Goal: Transaction & Acquisition: Purchase product/service

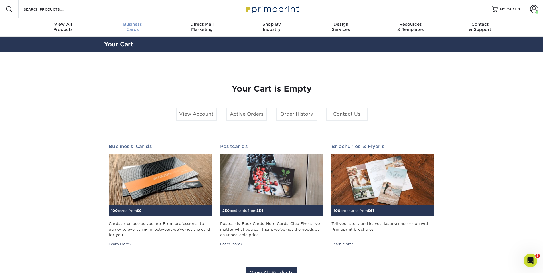
click at [129, 29] on div "Business Cards" at bounding box center [133, 27] width 70 height 10
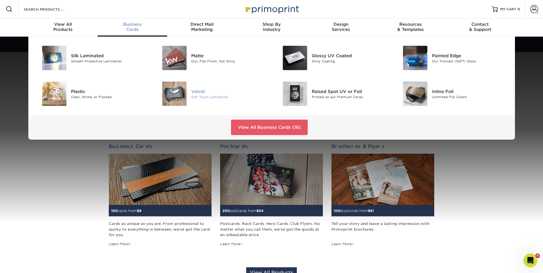
click at [180, 93] on img at bounding box center [174, 94] width 24 height 24
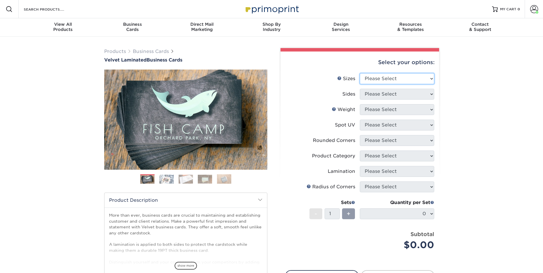
click at [386, 82] on select "Please Select 1.5" x 3.5" - Mini 1.75" x 3.5" - Mini 2" x 2" - Square 2" x 3" -…" at bounding box center [397, 78] width 74 height 11
select select "2.00x3.50"
click at [360, 73] on select "Please Select 1.5" x 3.5" - Mini 1.75" x 3.5" - Mini 2" x 2" - Square 2" x 3" -…" at bounding box center [397, 78] width 74 height 11
click at [374, 94] on select "Please Select Print Both Sides Print Front Only" at bounding box center [397, 94] width 74 height 11
select select "13abbda7-1d64-4f25-8bb2-c179b224825d"
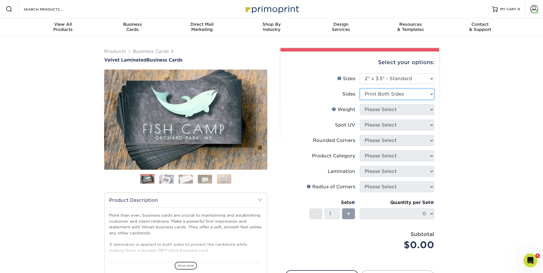
click at [360, 89] on select "Please Select Print Both Sides Print Front Only" at bounding box center [397, 94] width 74 height 11
click at [375, 110] on select "Please Select 16PT" at bounding box center [397, 109] width 74 height 11
select select "16PT"
click at [360, 104] on select "Please Select 16PT" at bounding box center [397, 109] width 74 height 11
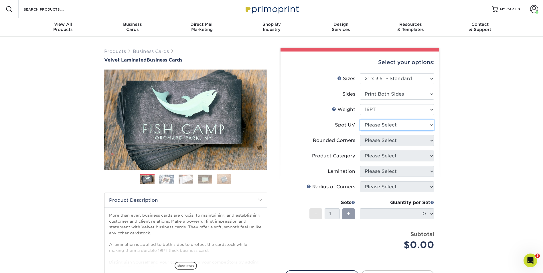
click at [380, 126] on select "Please Select No Spot UV Front and Back (Both Sides) Front Only Back Only" at bounding box center [397, 125] width 74 height 11
select select "0"
click at [360, 120] on select "Please Select No Spot UV Front and Back (Both Sides) Front Only Back Only" at bounding box center [397, 125] width 74 height 11
click at [385, 145] on select "Please Select Yes - Round 2 Corners Yes - Round 4 Corners No" at bounding box center [397, 140] width 74 height 11
select select "7672df9e-0e0a-464d-8e1f-920c575e4da3"
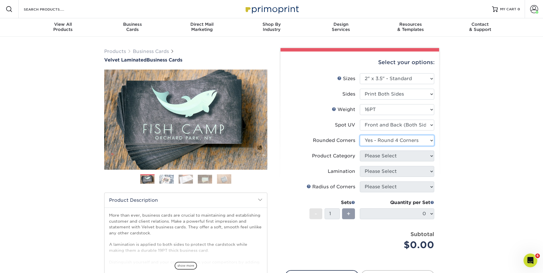
click at [360, 135] on select "Please Select Yes - Round 2 Corners Yes - Round 4 Corners No" at bounding box center [397, 140] width 74 height 11
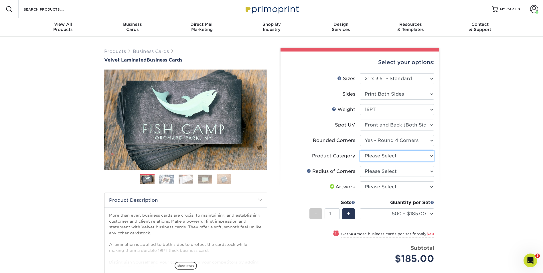
click at [378, 153] on select "Please Select Business Cards" at bounding box center [397, 156] width 74 height 11
select select "3b5148f1-0588-4f88-a218-97bcfdce65c1"
click at [360, 151] on select "Please Select Business Cards" at bounding box center [397, 156] width 74 height 11
click at [384, 171] on select "Please Select Rounded 1/8" Rounded 1/4"" at bounding box center [397, 171] width 74 height 11
select select "589680c7-ee9a-431b-9d12-d7aeb1386a97"
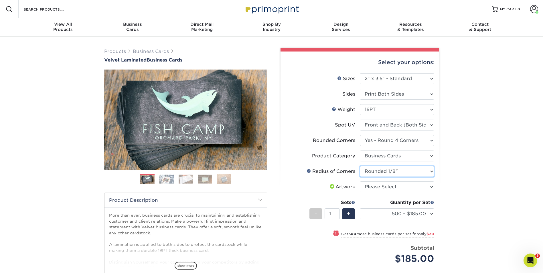
click at [360, 166] on select "Please Select Rounded 1/8" Rounded 1/4"" at bounding box center [397, 171] width 74 height 11
click at [386, 188] on select "Please Select I will upload files I need a design - $100" at bounding box center [397, 186] width 74 height 11
select select "upload"
click at [360, 181] on select "Please Select I will upload files I need a design - $100" at bounding box center [397, 186] width 74 height 11
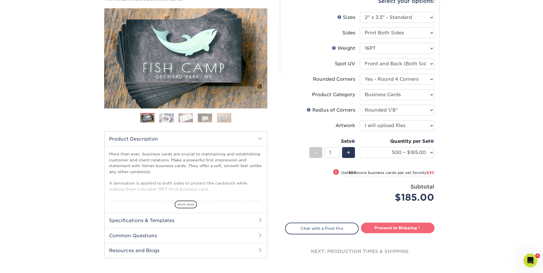
click at [391, 230] on link "Proceed to Shipping" at bounding box center [398, 228] width 74 height 10
type input "Set 1"
select select "324fe1f0-70d0-4914-adf4-8f61103db615"
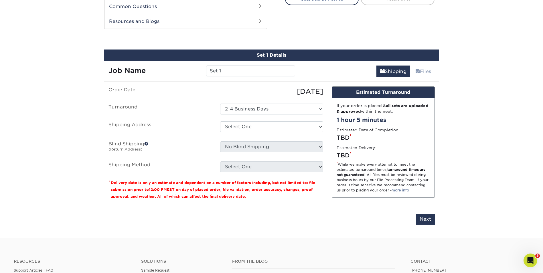
scroll to position [300, 0]
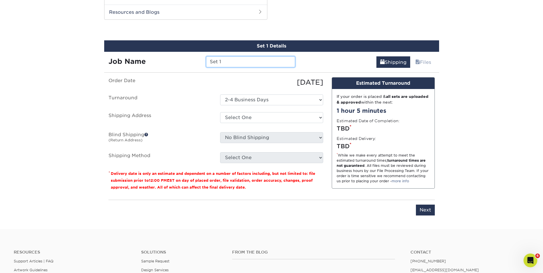
drag, startPoint x: 229, startPoint y: 66, endPoint x: 173, endPoint y: 52, distance: 57.3
click at [173, 52] on div "Job Name Set 1" at bounding box center [202, 60] width 196 height 16
type input "Zhuoning Liu"
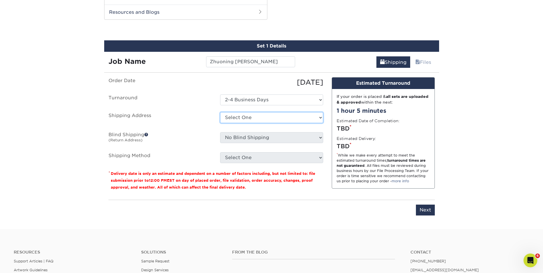
click at [258, 118] on select "Select One Adam Nygaard Annalyn Annalyn Jones Aruna Chandra Ben Yang Brandon M …" at bounding box center [271, 117] width 103 height 11
select select "253737"
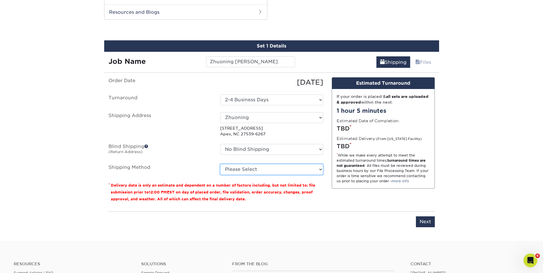
click at [250, 173] on select "Please Select Ground Shipping (+$8.96) 3 Day Shipping Service (+$20.04) 2 Day A…" at bounding box center [271, 169] width 103 height 11
select select "03"
click at [220, 164] on select "Please Select Ground Shipping (+$8.96) 3 Day Shipping Service (+$20.04) 2 Day A…" at bounding box center [271, 169] width 103 height 11
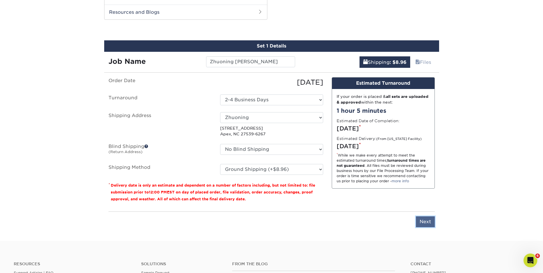
click at [425, 221] on input "Next" at bounding box center [425, 221] width 19 height 11
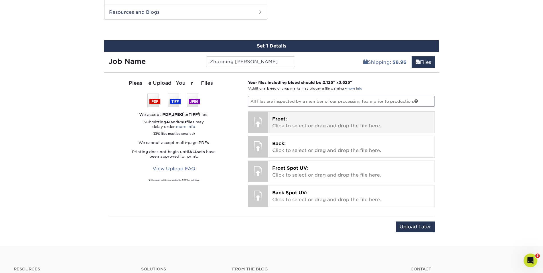
click at [296, 118] on p "Front: Click to select or drag and drop the file here." at bounding box center [351, 123] width 158 height 14
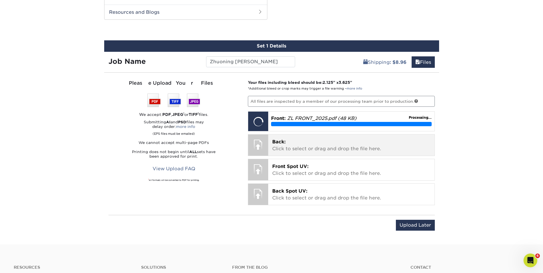
click at [329, 146] on p "Back: Click to select or drag and drop the file here." at bounding box center [351, 146] width 158 height 14
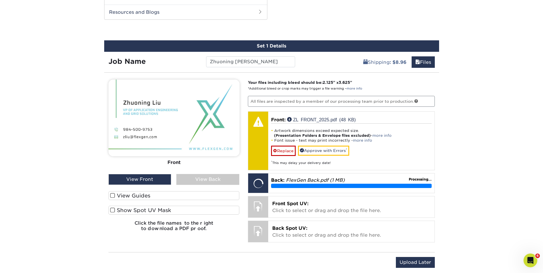
click at [368, 218] on div "Your files including bleed should be: 2.125 " x 3.625 " *Additional bleed or cr…" at bounding box center [342, 163] width 196 height 166
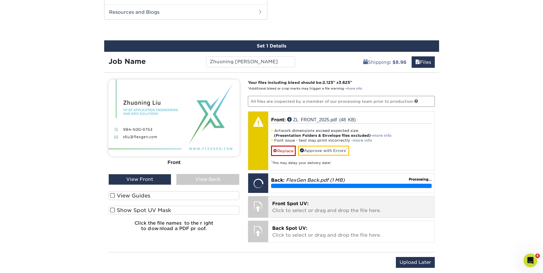
click at [360, 208] on p "Front Spot UV: Click to select or drag and drop the file here." at bounding box center [351, 207] width 158 height 14
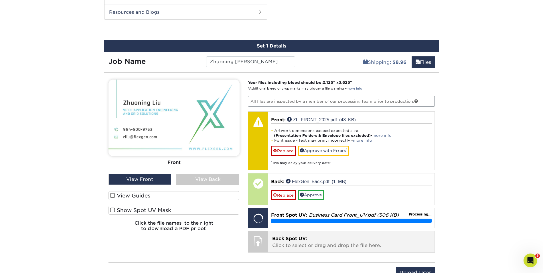
click at [310, 236] on p "Back Spot UV: Click to select or drag and drop the file here." at bounding box center [351, 242] width 158 height 14
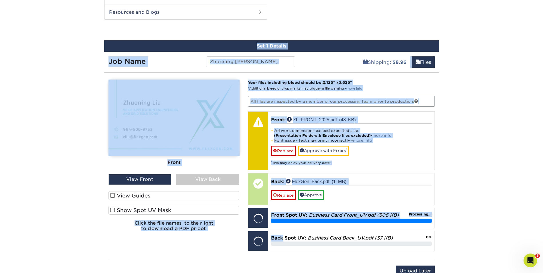
drag, startPoint x: 310, startPoint y: 236, endPoint x: 98, endPoint y: 24, distance: 299.4
click at [98, 24] on div "Products Business Cards Velvet Laminated Business Cards Previous Next" at bounding box center [271, 13] width 543 height 553
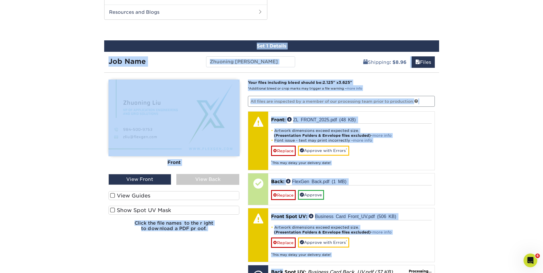
click at [464, 163] on div "Products Business Cards Velvet Laminated Business Cards Previous Next" at bounding box center [271, 30] width 543 height 587
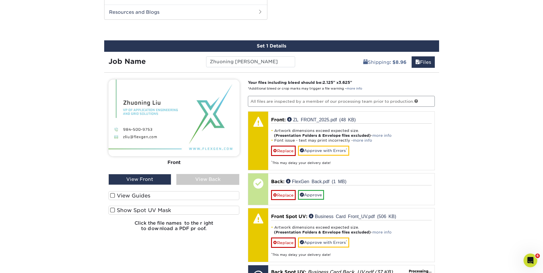
click at [164, 210] on label "Show Spot UV Mask" at bounding box center [173, 210] width 131 height 9
click at [0, 0] on input "Show Spot UV Mask" at bounding box center [0, 0] width 0 height 0
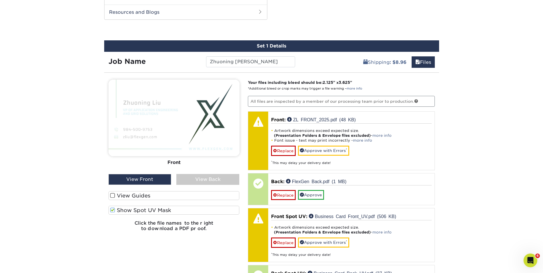
click at [156, 210] on label "Show Spot UV Mask" at bounding box center [173, 210] width 131 height 9
click at [0, 0] on input "Show Spot UV Mask" at bounding box center [0, 0] width 0 height 0
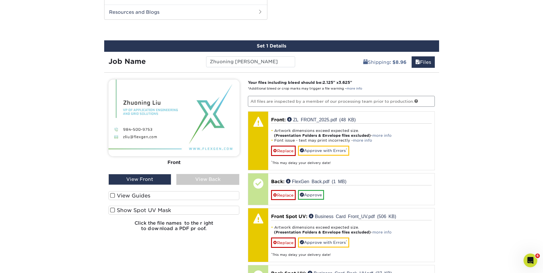
click at [196, 175] on div "View Back" at bounding box center [207, 179] width 63 height 11
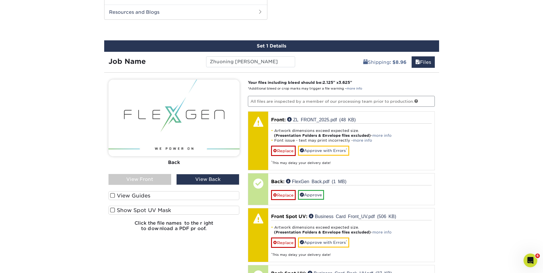
click at [175, 209] on label "Show Spot UV Mask" at bounding box center [173, 210] width 131 height 9
click at [0, 0] on input "Show Spot UV Mask" at bounding box center [0, 0] width 0 height 0
click at [175, 209] on label "Show Spot UV Mask" at bounding box center [173, 210] width 131 height 9
click at [0, 0] on input "Show Spot UV Mask" at bounding box center [0, 0] width 0 height 0
click at [163, 179] on div "View Front" at bounding box center [139, 179] width 63 height 11
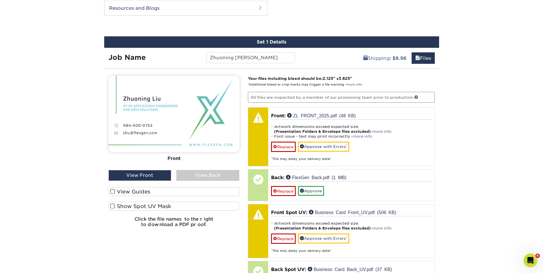
scroll to position [304, 0]
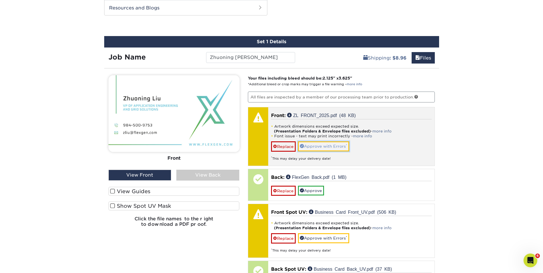
click at [325, 148] on link "Approve with Errors *" at bounding box center [323, 146] width 51 height 10
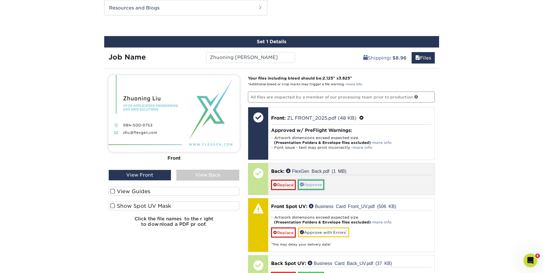
click at [319, 184] on link "Approve" at bounding box center [311, 185] width 26 height 10
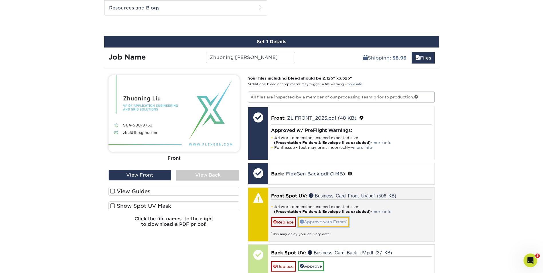
click at [334, 223] on link "Approve with Errors *" at bounding box center [323, 222] width 51 height 10
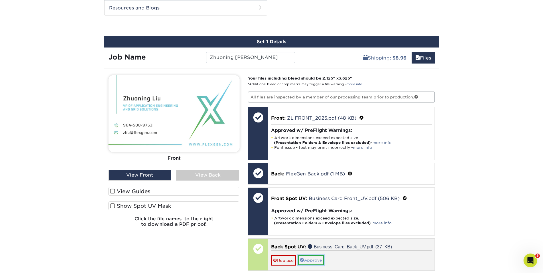
click at [322, 259] on link "Approve" at bounding box center [311, 260] width 26 height 10
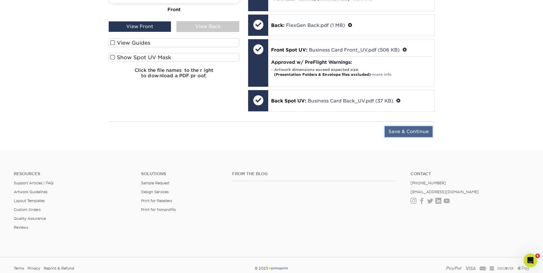
click at [400, 128] on input "Save & Continue" at bounding box center [409, 131] width 48 height 11
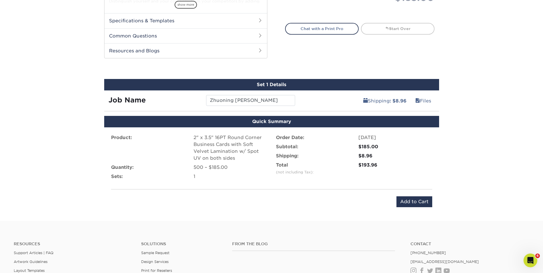
scroll to position [261, 0]
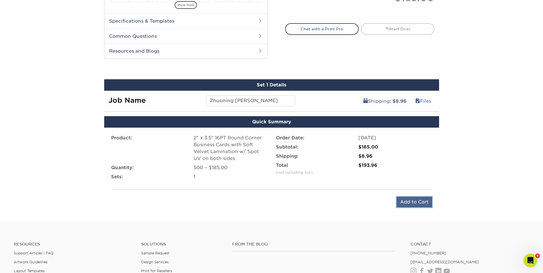
click at [430, 198] on input "Add to Cart" at bounding box center [414, 202] width 36 height 11
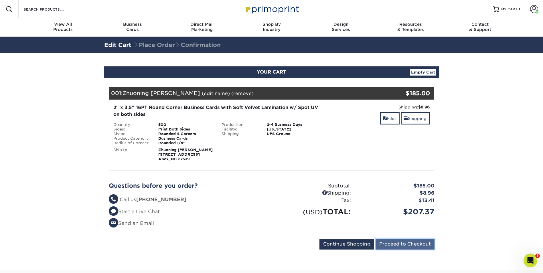
click at [399, 242] on input "Proceed to Checkout" at bounding box center [405, 244] width 59 height 11
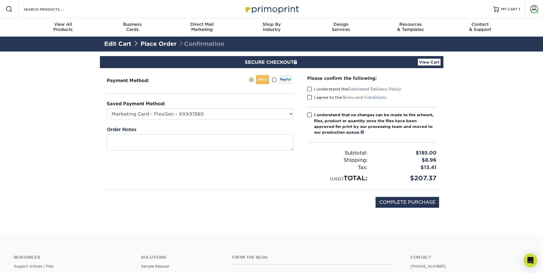
click at [308, 89] on span at bounding box center [309, 88] width 5 height 5
click at [0, 0] on input "I understand the Estimated Delivery Policy" at bounding box center [0, 0] width 0 height 0
click at [309, 98] on span at bounding box center [309, 97] width 5 height 5
click at [0, 0] on input "I agree to the Terms and Conditions" at bounding box center [0, 0] width 0 height 0
click at [310, 113] on span at bounding box center [309, 114] width 5 height 5
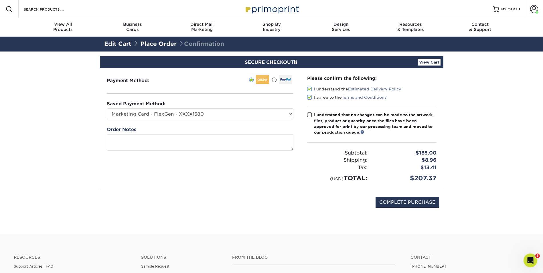
click at [0, 0] on input "I understand that no changes can be made to the artwork, files, product or quan…" at bounding box center [0, 0] width 0 height 0
click at [402, 202] on input "COMPLETE PURCHASE" at bounding box center [408, 202] width 64 height 11
click at [404, 204] on input "COMPLETE PURCHASE" at bounding box center [408, 202] width 64 height 11
type input "COMPLETE PURCHASE"
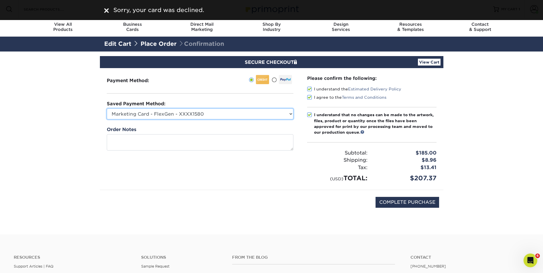
click at [205, 116] on select "Marketing Card - FlexGen - XXXX1580 Visa - XXXX9028 Visa - XXXX2898 New Credit …" at bounding box center [200, 113] width 187 height 11
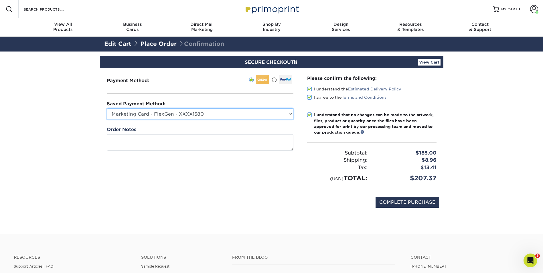
click at [205, 116] on select "Marketing Card - FlexGen - XXXX1580 Visa - XXXX9028 Visa - XXXX2898 New Credit …" at bounding box center [200, 113] width 187 height 11
click at [254, 112] on select "Marketing Card - FlexGen - XXXX1580 Visa - XXXX9028 Visa - XXXX2898 New Credit …" at bounding box center [200, 113] width 187 height 11
click at [107, 108] on select "Marketing Card - FlexGen - XXXX1580 Visa - XXXX9028 Visa - XXXX2898 New Credit …" at bounding box center [200, 113] width 187 height 11
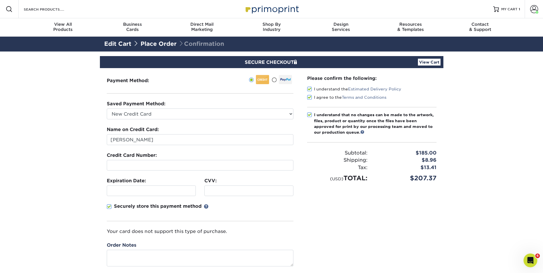
click at [274, 81] on span at bounding box center [274, 79] width 5 height 5
click at [0, 0] on input "radio" at bounding box center [0, 0] width 0 height 0
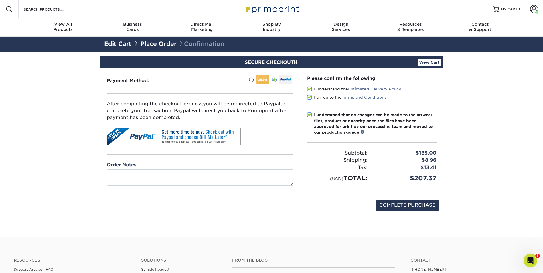
click at [255, 80] on div at bounding box center [259, 79] width 20 height 8
click at [0, 0] on input "radio" at bounding box center [0, 0] width 0 height 0
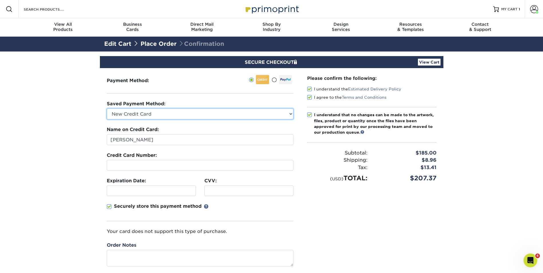
click at [217, 113] on select "Marketing Card - FlexGen - XXXX1580 Visa - XXXX9028 Visa - XXXX2898 New Credit …" at bounding box center [200, 113] width 187 height 11
select select "63270"
click at [107, 108] on select "Marketing Card - FlexGen - XXXX1580 Visa - XXXX9028 Visa - XXXX2898 New Credit …" at bounding box center [200, 113] width 187 height 11
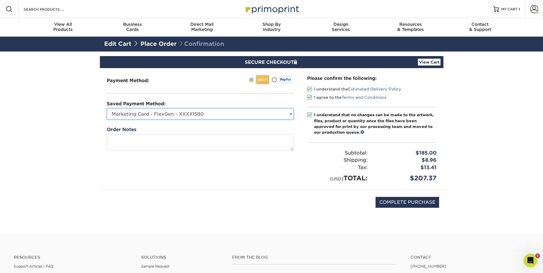
click at [262, 119] on select "Marketing Card - FlexGen - XXXX1580 Visa - XXXX9028 Visa - XXXX2898 New Credit …" at bounding box center [200, 113] width 187 height 11
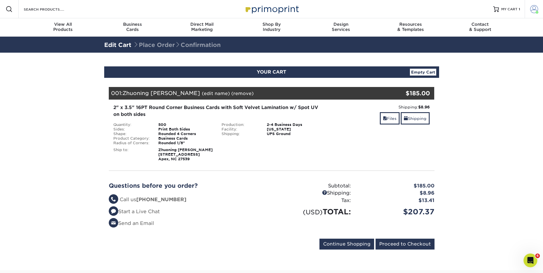
click at [538, 9] on span at bounding box center [534, 9] width 8 height 8
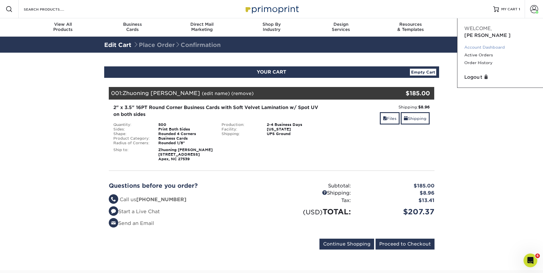
click at [490, 44] on link "Account Dashboard" at bounding box center [500, 48] width 72 height 8
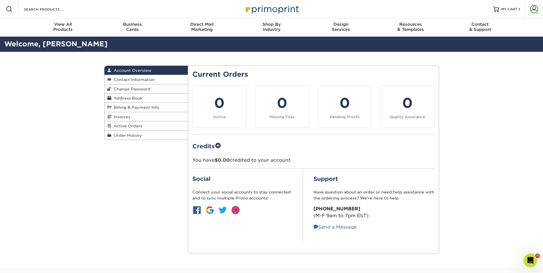
click at [150, 108] on span "Billing & Payment Info" at bounding box center [135, 107] width 48 height 5
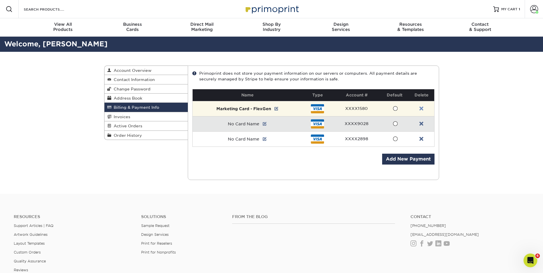
click at [422, 108] on link at bounding box center [421, 108] width 4 height 5
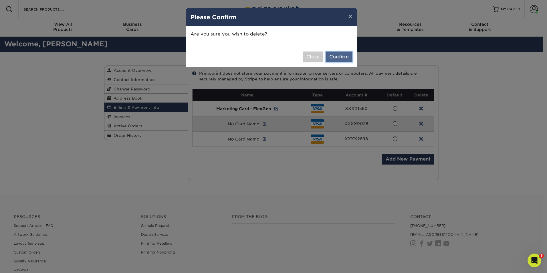
click at [326, 57] on button "Confirm" at bounding box center [339, 57] width 27 height 11
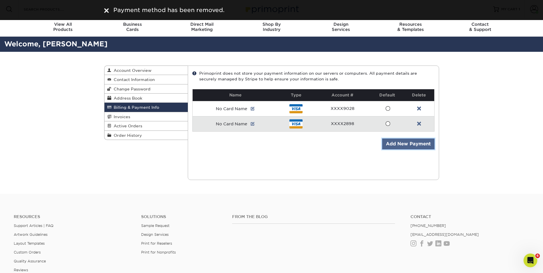
click at [399, 142] on link "Add New Payment" at bounding box center [408, 144] width 52 height 11
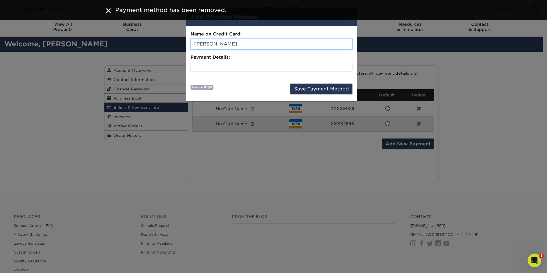
click at [223, 42] on input "[PERSON_NAME]" at bounding box center [272, 44] width 162 height 11
type input "Holly RoberKts"
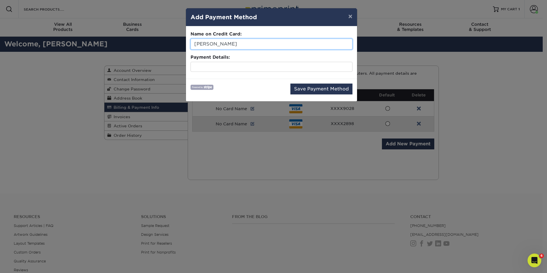
drag, startPoint x: 245, startPoint y: 41, endPoint x: 104, endPoint y: 45, distance: 140.9
click at [104, 45] on div "× Add Payment Method Name on Credit Card: Holly RoberKts Payment Details: Save …" at bounding box center [273, 136] width 547 height 273
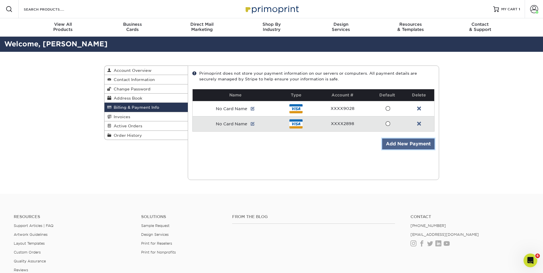
click at [383, 148] on link "Add New Payment" at bounding box center [408, 144] width 52 height 11
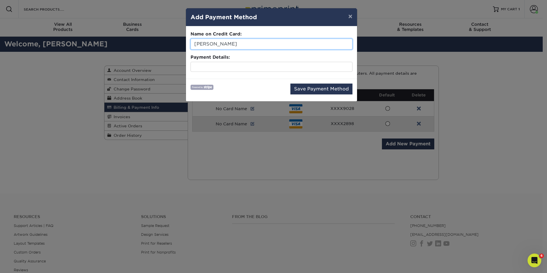
drag, startPoint x: 233, startPoint y: 47, endPoint x: 138, endPoint y: 40, distance: 95.3
click at [138, 40] on div "× Add Payment Method Name on Credit Card: Holly Roberts Payment Details: Save P…" at bounding box center [273, 136] width 547 height 273
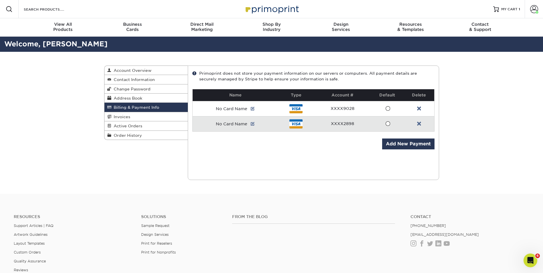
click at [400, 138] on div "Current Orders 0 Active 0 Missing Files" at bounding box center [313, 123] width 251 height 115
click at [400, 143] on link "Add New Payment" at bounding box center [408, 144] width 52 height 11
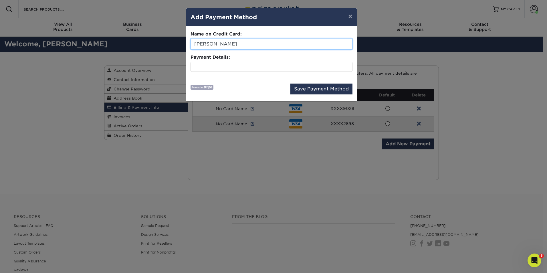
click at [223, 45] on input "[PERSON_NAME]" at bounding box center [272, 44] width 162 height 11
type input "Ken Rahn"
click at [309, 62] on div at bounding box center [272, 67] width 162 height 10
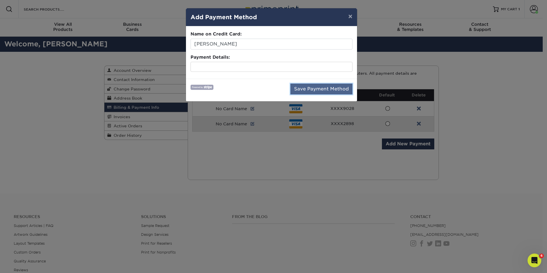
click at [306, 85] on button "Save Payment Method" at bounding box center [322, 89] width 62 height 11
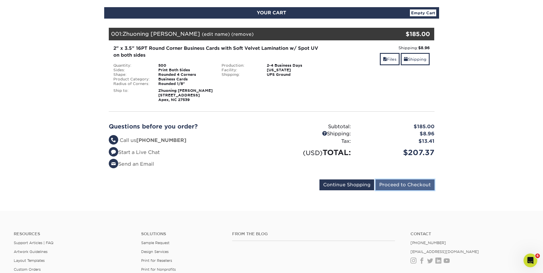
click at [404, 188] on input "Proceed to Checkout" at bounding box center [405, 184] width 59 height 11
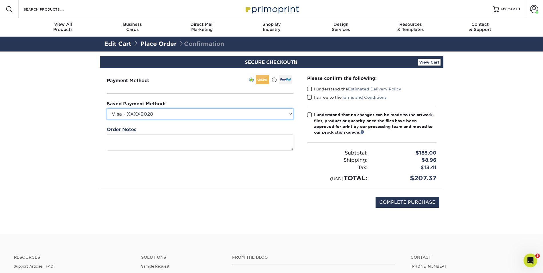
click at [216, 114] on select "Visa - XXXX9028 Visa - XXXX2898 Visa - XXXX1580 New Credit Card" at bounding box center [200, 113] width 187 height 11
select select "75361"
click at [107, 108] on select "Visa - XXXX9028 Visa - XXXX2898 Visa - XXXX1580 New Credit Card" at bounding box center [200, 113] width 187 height 11
click at [415, 205] on input "COMPLETE PURCHASE" at bounding box center [408, 202] width 64 height 11
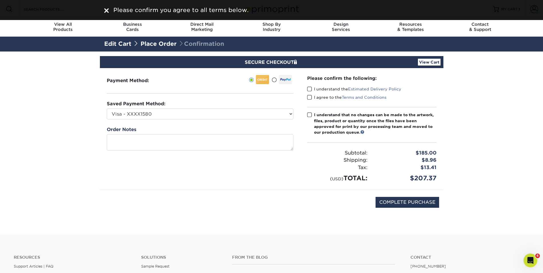
click at [314, 88] on label "I understand the Estimated Delivery Policy" at bounding box center [354, 89] width 94 height 6
click at [0, 0] on input "I understand the Estimated Delivery Policy" at bounding box center [0, 0] width 0 height 0
click at [312, 96] on label "I agree to the Terms and Conditions" at bounding box center [346, 97] width 79 height 6
click at [0, 0] on input "I agree to the Terms and Conditions" at bounding box center [0, 0] width 0 height 0
click at [310, 117] on span at bounding box center [309, 114] width 5 height 5
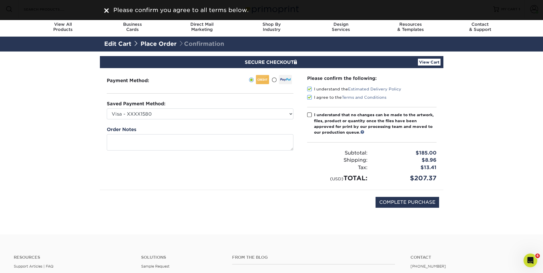
click at [0, 0] on input "I understand that no changes can be made to the artwork, files, product or quan…" at bounding box center [0, 0] width 0 height 0
click at [422, 203] on input "COMPLETE PURCHASE" at bounding box center [408, 202] width 64 height 11
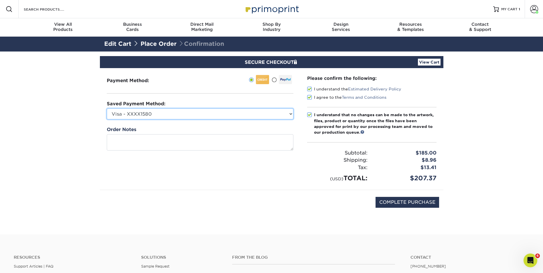
click at [207, 113] on select "Visa - XXXX9028 Visa - XXXX2898 Visa - XXXX1580 New Credit Card" at bounding box center [200, 113] width 187 height 11
click at [217, 114] on select "Visa - XXXX9028 Visa - XXXX2898 Visa - XXXX1580 New Credit Card" at bounding box center [200, 113] width 187 height 11
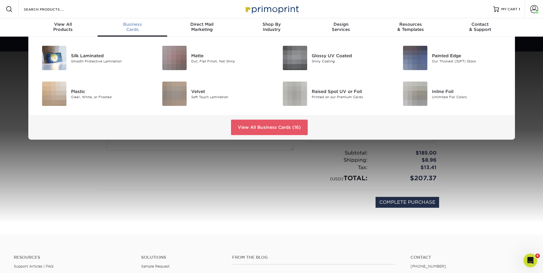
click at [191, 111] on div "Velvet Soft Touch Lamination" at bounding box center [211, 97] width 121 height 36
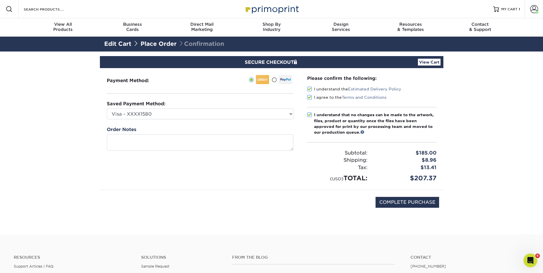
click at [185, 169] on div "Resources Menu Search Products Account [PERSON_NAME] Account Dashboard Active O…" at bounding box center [271, 201] width 543 height 402
click at [175, 115] on select "Visa - XXXX9028 Visa - XXXX2898 Visa - XXXX1580 New Credit Card" at bounding box center [200, 113] width 187 height 11
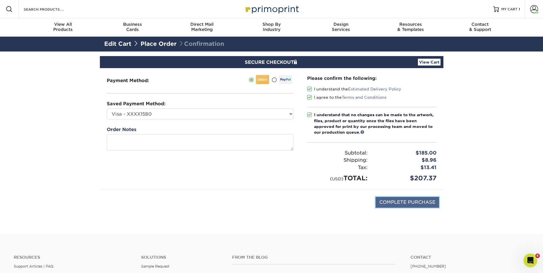
click at [401, 203] on input "COMPLETE PURCHASE" at bounding box center [408, 202] width 64 height 11
type input "COMPLETE PURCHASE"
